Goal: Contribute content

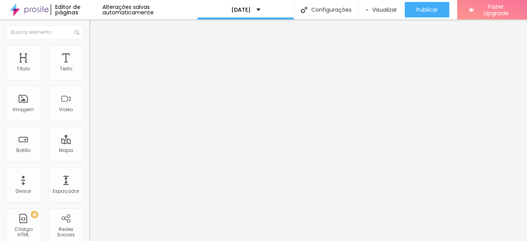
click at [89, 78] on img at bounding box center [91, 80] width 5 height 5
drag, startPoint x: 355, startPoint y: 168, endPoint x: 193, endPoint y: 171, distance: 162.0
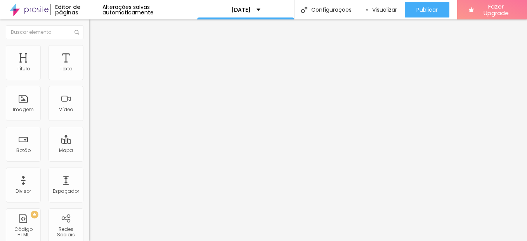
scroll to position [173, 0]
type input "Melhor horário para sua família participar do evento [DATE] no espaço Soares Ev…"
type input "M"
type input "dia 04/10 das 13h as 14h"
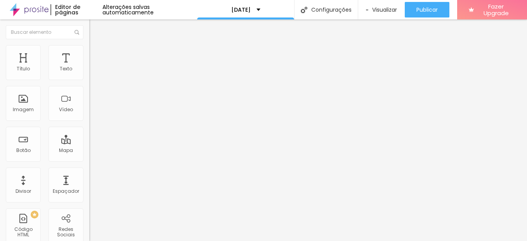
type input "dia"
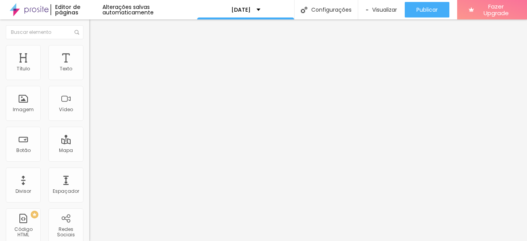
type input "dia 04/10 das 13h as 14h (7 vagas)"
type input "dia 04/10 das 14h as 15h (7 vagas)"
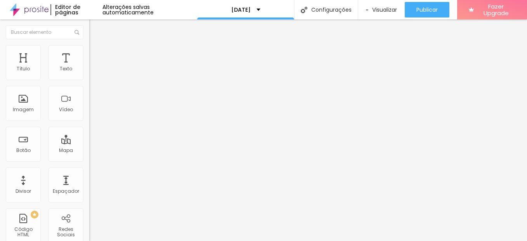
type input "dia 04/10 das 15h as 16h (7 vagas"
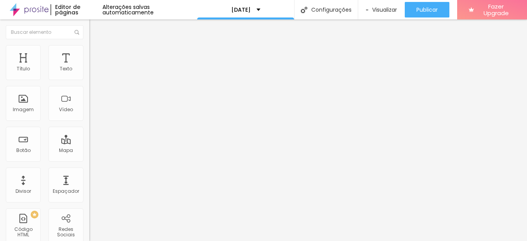
type input "dia 04/10 das 16h as 17h (7 vagas)"
type input "dia 04/10 das 15h as 16h (7 vagas)"
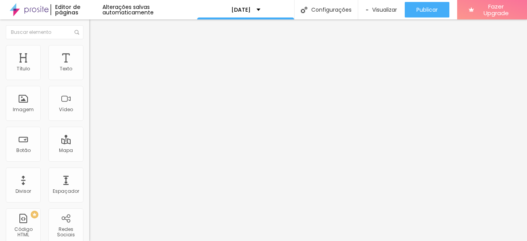
type input "dia 04/10 das 17h as 18h (7 vagas)"
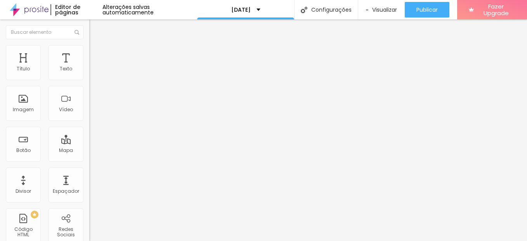
type input "dia 04/10 das 18h as 19h (7 vagas)"
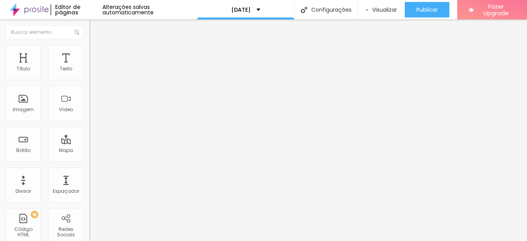
type input "dia 04/10 das 19h as 20h (7 vagas)"
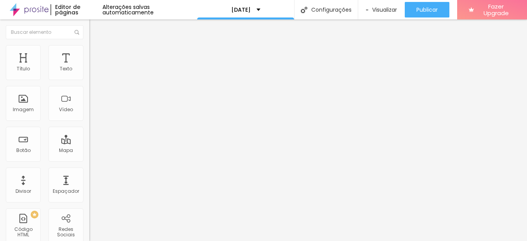
type input "O"
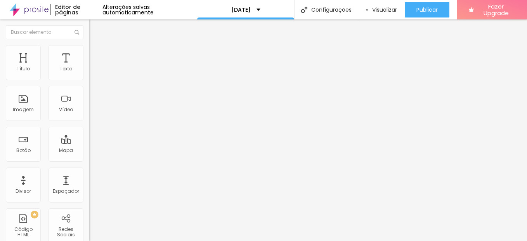
type input "dia 05/10 das 9h as 10h (1 vaga)"
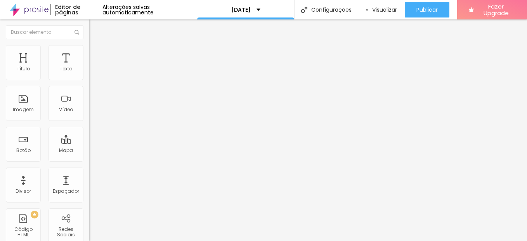
type input "dia 05/10 das 10h as 11h (1 vaga)"
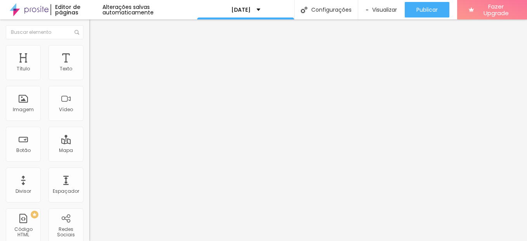
type input "dia 06/10 das 17h as 18h (7 vagas)"
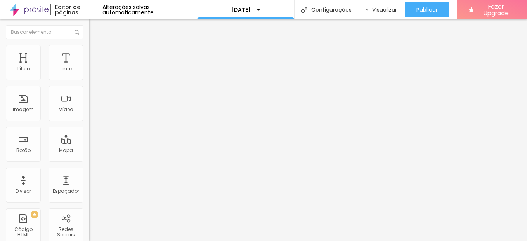
drag, startPoint x: 204, startPoint y: 198, endPoint x: 182, endPoint y: 120, distance: 81.3
type input "dia 06/10 das 18h as 19h (7 vagas)"
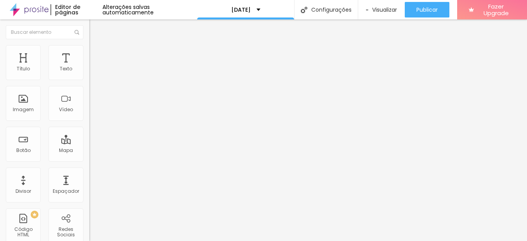
type input "dia 06/10 das 19h as 20h (7 vagas)"
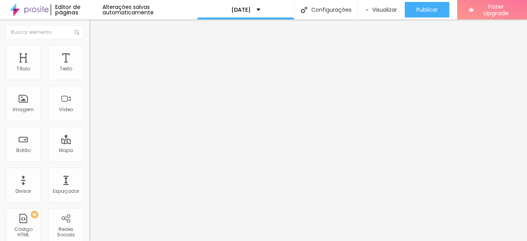
type input "dia 06/10 das 20h as 21h (7 vagas)"
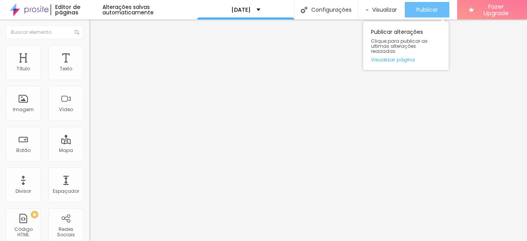
click at [422, 12] on span "Publicar" at bounding box center [427, 10] width 21 height 6
click at [433, 8] on span "Publicar" at bounding box center [427, 10] width 21 height 6
